Goal: Navigation & Orientation: Go to known website

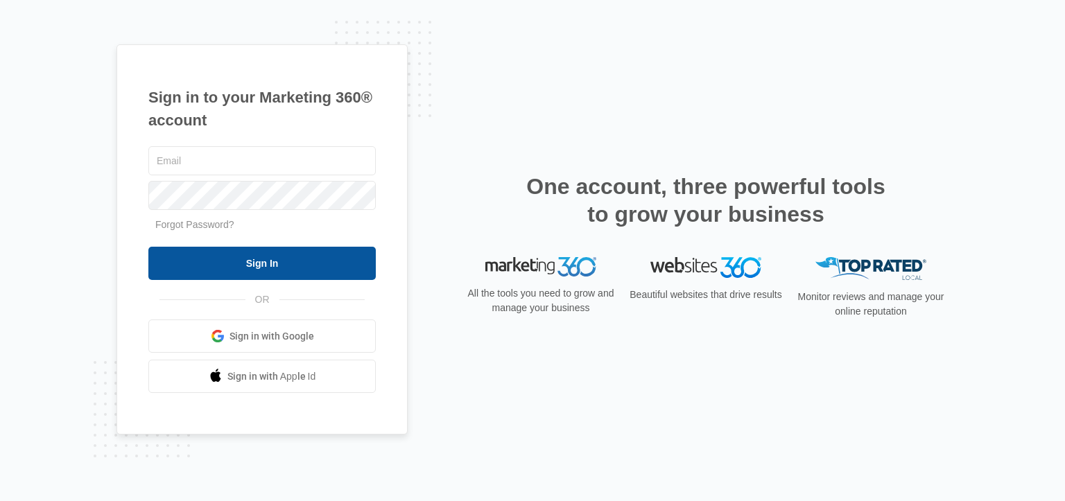
type input "[EMAIL_ADDRESS][DOMAIN_NAME]"
click at [216, 255] on input "Sign In" at bounding box center [261, 263] width 227 height 33
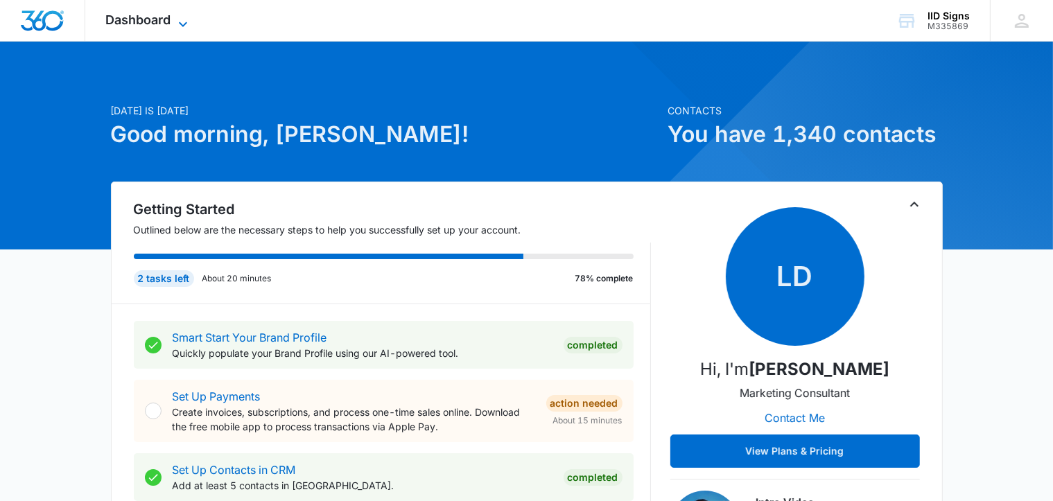
click at [166, 21] on span "Dashboard" at bounding box center [138, 19] width 65 height 15
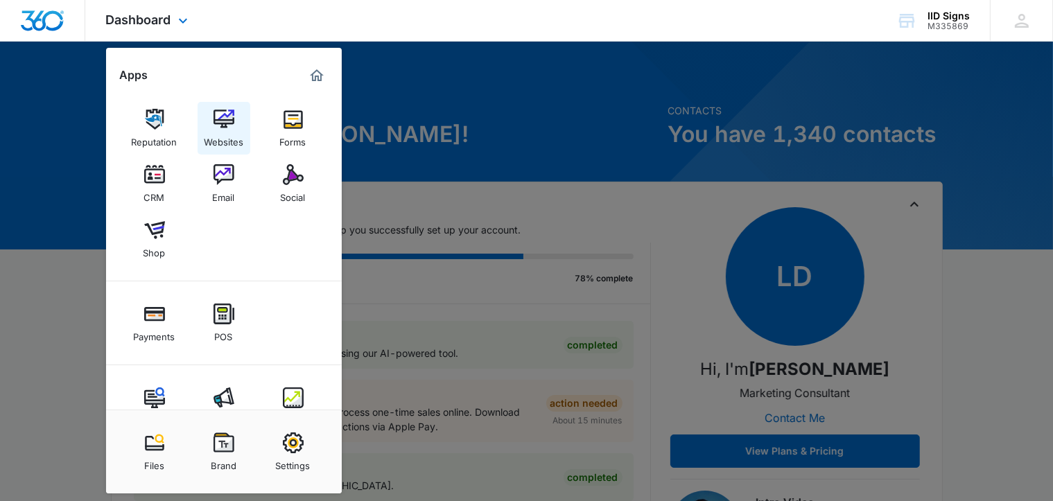
click at [222, 123] on img at bounding box center [224, 119] width 21 height 21
